Goal: Transaction & Acquisition: Purchase product/service

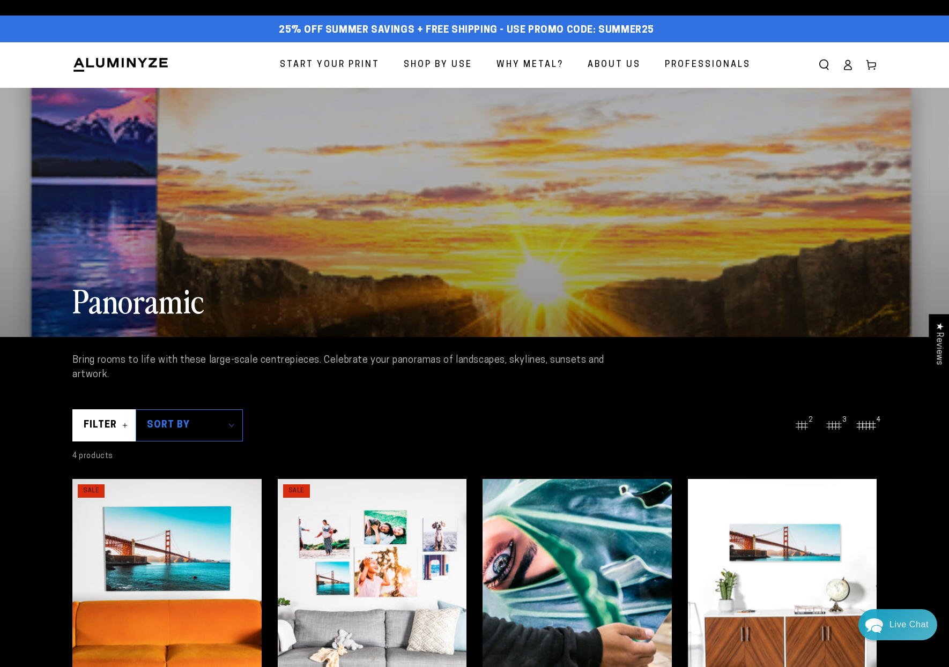
click at [354, 62] on span "Start Your Print" at bounding box center [330, 65] width 100 height 16
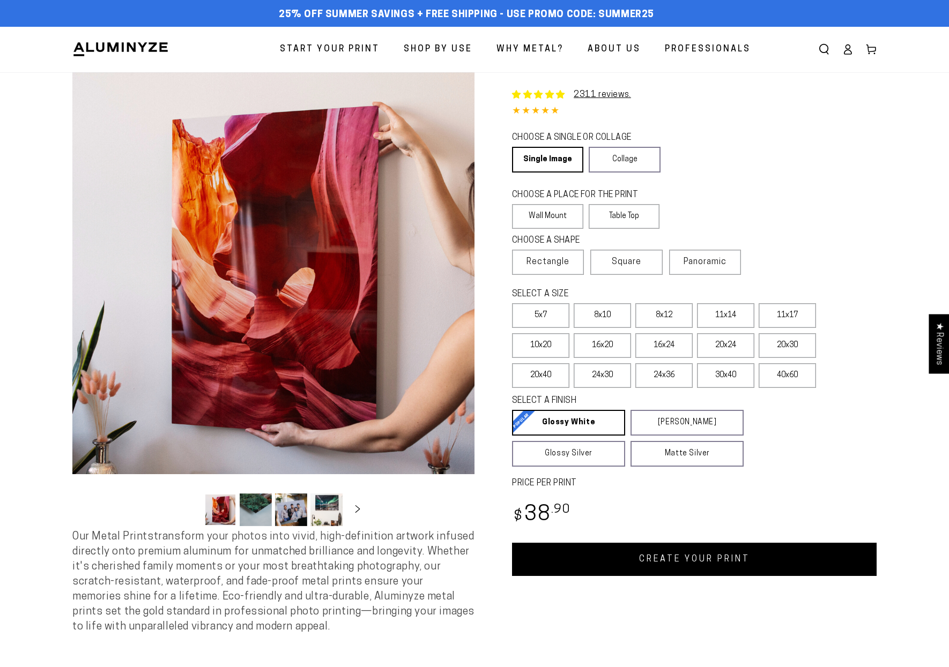
select select "**********"
click at [546, 219] on label "Wall Mount" at bounding box center [547, 216] width 71 height 25
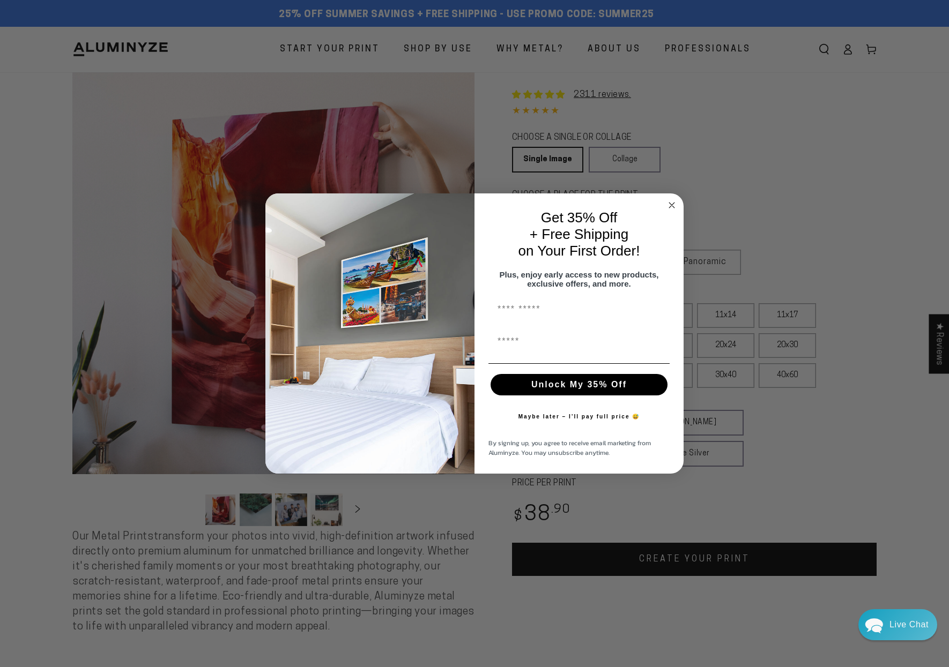
click at [673, 203] on icon "Close dialog" at bounding box center [671, 205] width 5 height 5
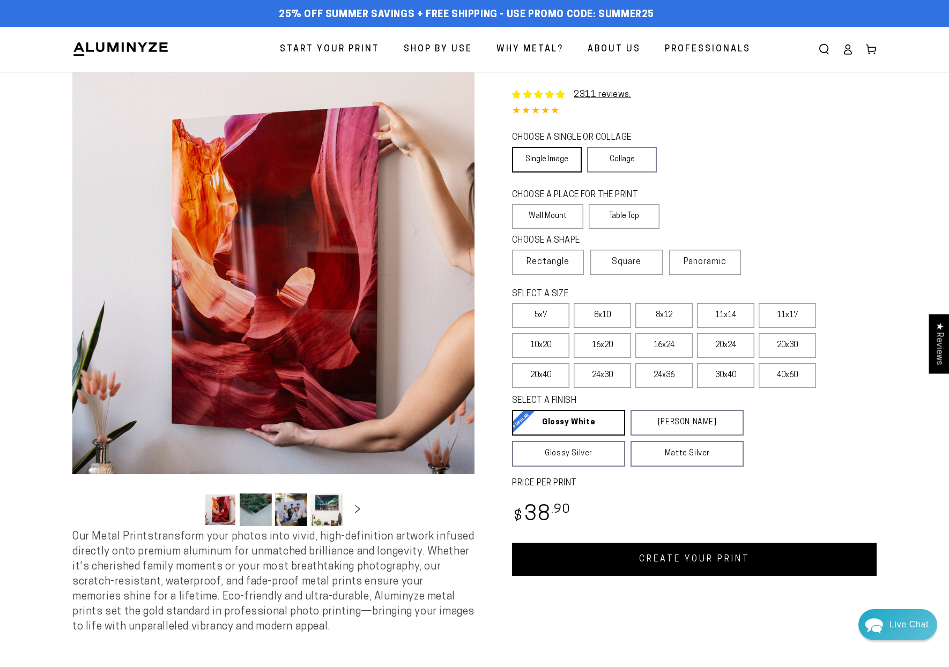
click at [549, 155] on link "Single Image" at bounding box center [547, 160] width 70 height 26
click at [713, 263] on span "Panoramic" at bounding box center [704, 262] width 43 height 9
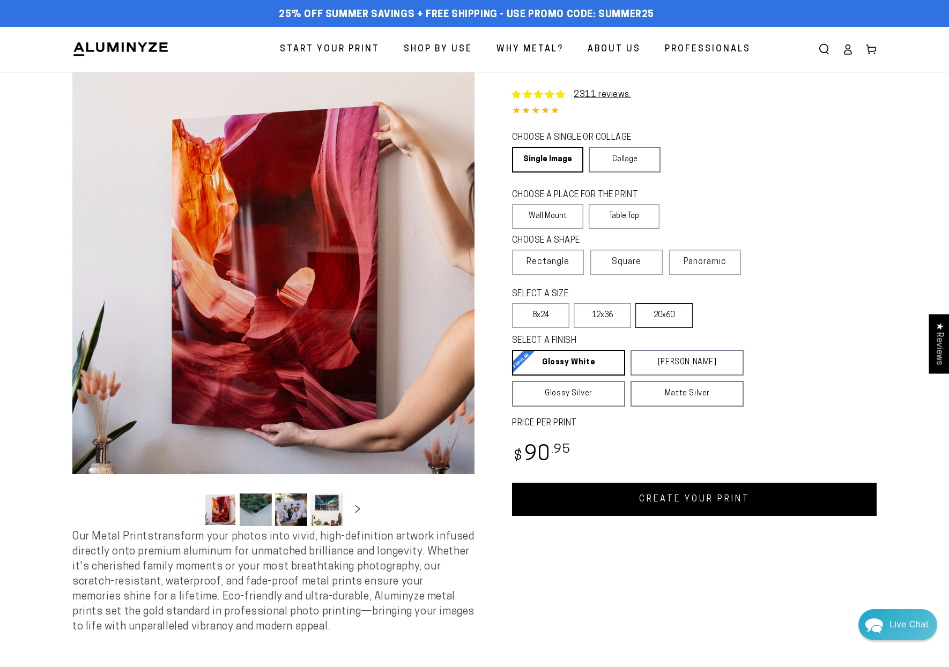
click at [669, 317] on label "20x60" at bounding box center [663, 315] width 57 height 25
click at [694, 509] on link "CREATE YOUR PRINT" at bounding box center [694, 499] width 364 height 33
select select "**********"
click at [676, 501] on link "CREATE YOUR PRINT" at bounding box center [694, 499] width 364 height 33
click at [558, 261] on span "Rectangle" at bounding box center [547, 262] width 43 height 13
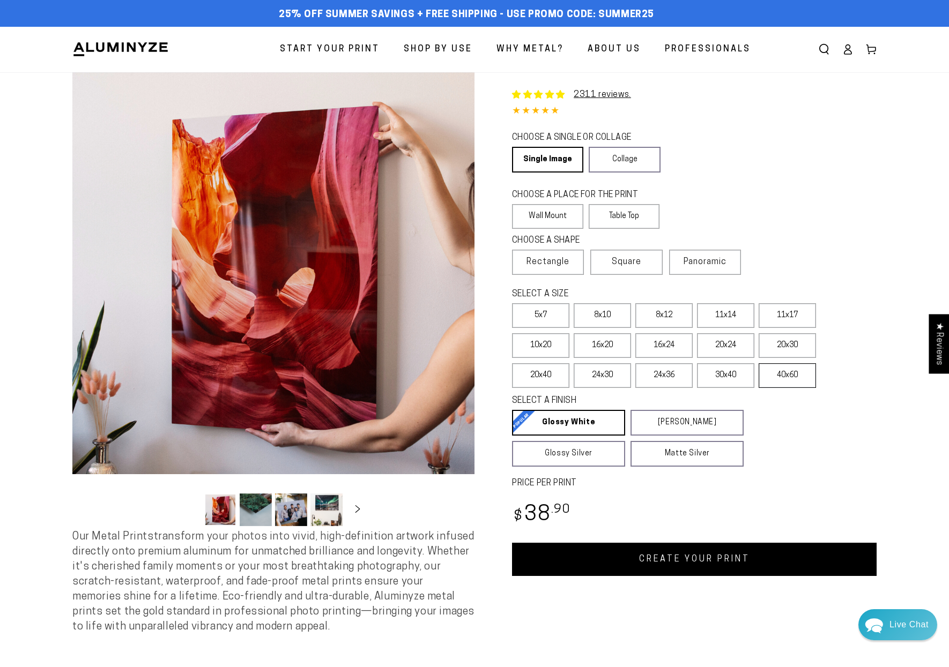
click at [785, 379] on label "40x60" at bounding box center [786, 375] width 57 height 25
click at [746, 562] on link "CREATE YOUR PRINT" at bounding box center [694, 559] width 364 height 33
click at [660, 372] on label "24x36" at bounding box center [663, 375] width 57 height 25
click at [714, 551] on link "CREATE YOUR PRINT" at bounding box center [694, 559] width 364 height 33
